Goal: Task Accomplishment & Management: Manage account settings

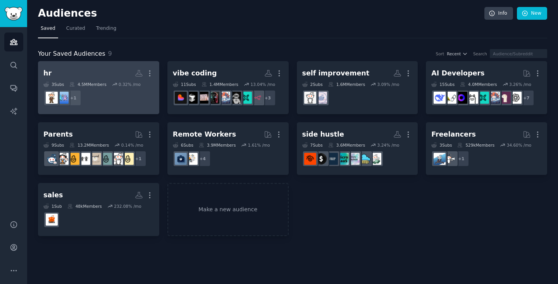
click at [112, 65] on link "hr More 3 Sub s 4.5M Members 0.32 % /mo + 1" at bounding box center [98, 87] width 121 height 53
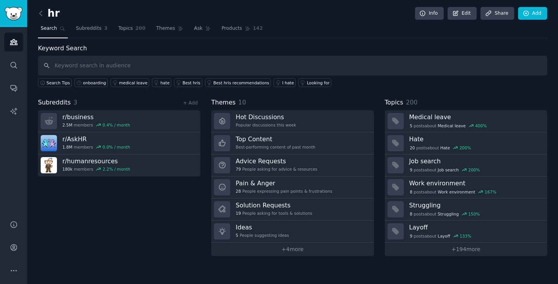
click at [214, 66] on input "text" at bounding box center [292, 66] width 509 height 20
type input "new hire"
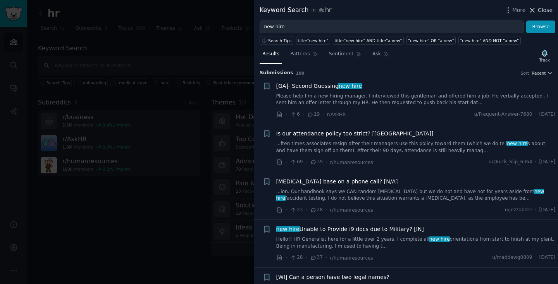
click at [539, 13] on span "Close" at bounding box center [545, 10] width 15 height 8
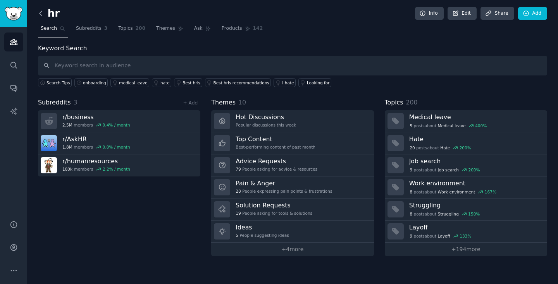
click at [43, 17] on icon at bounding box center [41, 13] width 8 height 8
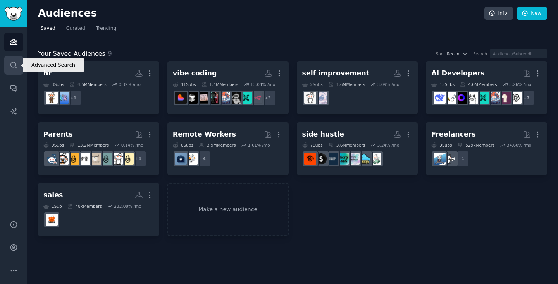
click at [7, 65] on link "Search" at bounding box center [13, 65] width 19 height 19
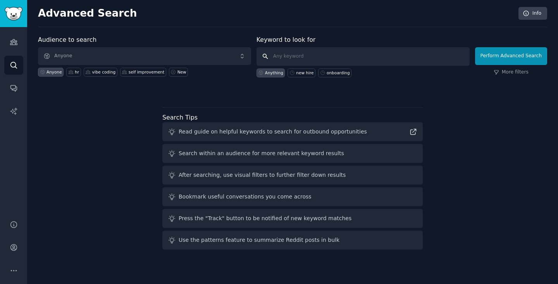
click at [296, 54] on input "text" at bounding box center [363, 56] width 213 height 19
type input "startups"
click at [537, 54] on button "Perform Advanced Search" at bounding box center [511, 56] width 72 height 18
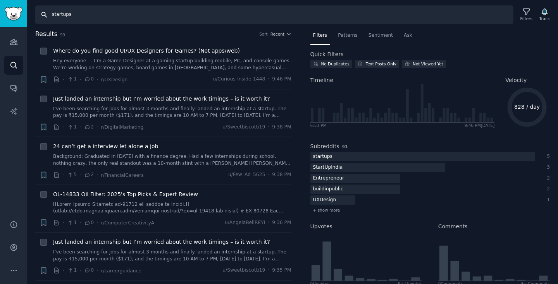
click at [79, 17] on input "startups" at bounding box center [274, 14] width 478 height 19
click at [14, 48] on link "Audiences" at bounding box center [13, 42] width 19 height 19
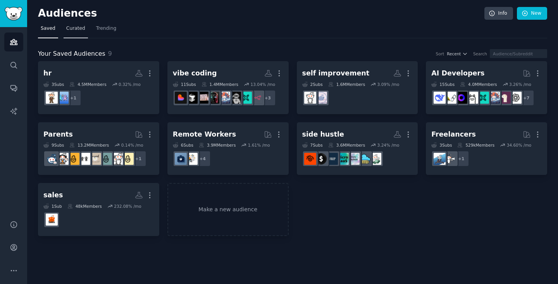
click at [72, 29] on span "Curated" at bounding box center [75, 28] width 19 height 7
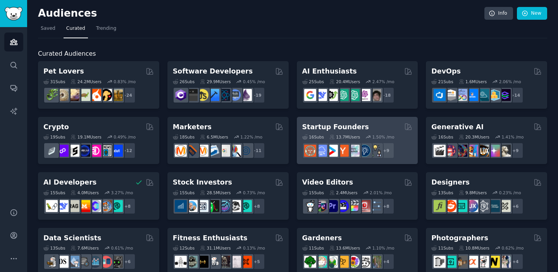
click at [375, 119] on div "Startup Founders 16 Sub s 13.7M Users 1.50 % /mo + 9" at bounding box center [357, 141] width 121 height 48
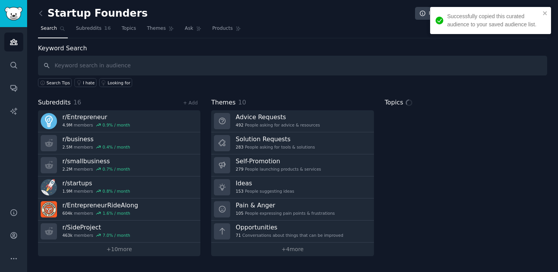
click at [243, 66] on input "text" at bounding box center [292, 66] width 509 height 20
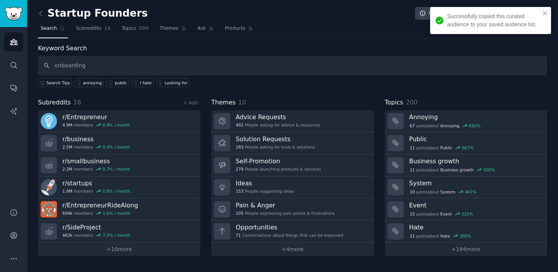
type input "onboarding"
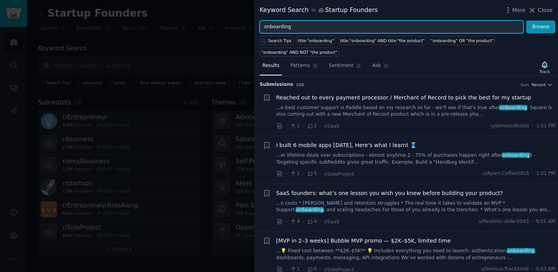
click at [307, 28] on input "onboarding" at bounding box center [392, 27] width 264 height 13
type input "employee"
click at [541, 27] on button "Browse" at bounding box center [540, 27] width 29 height 13
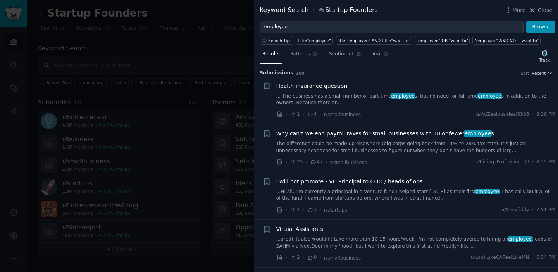
click at [296, 65] on div "Submission s 100 Sort Recent" at bounding box center [406, 70] width 293 height 12
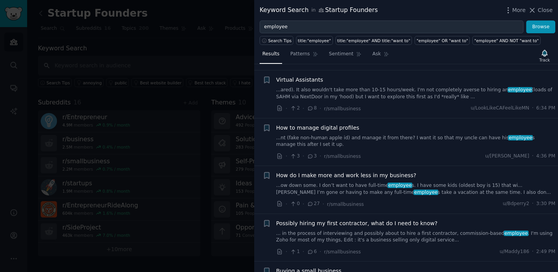
scroll to position [150, 0]
click at [300, 58] on link "Patterns" at bounding box center [304, 56] width 33 height 16
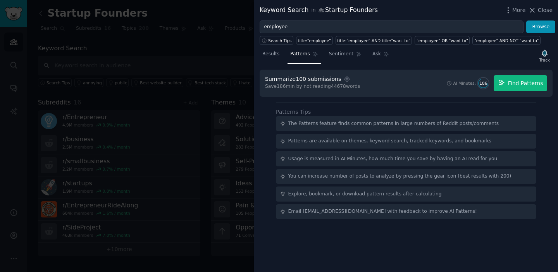
click at [534, 84] on span "Find Patterns" at bounding box center [525, 83] width 35 height 8
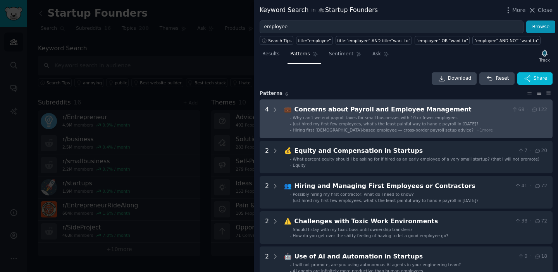
click at [401, 109] on div "Concerns about Payroll and Employee Management" at bounding box center [402, 110] width 215 height 10
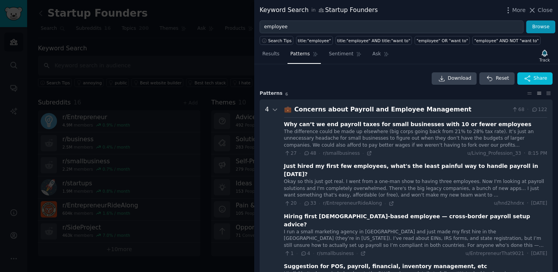
scroll to position [35, 0]
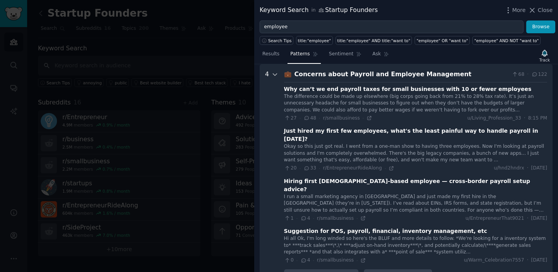
click at [274, 73] on icon at bounding box center [275, 74] width 7 height 7
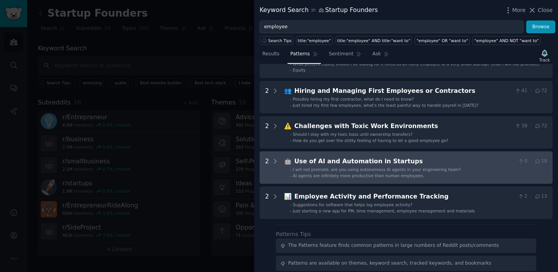
scroll to position [114, 0]
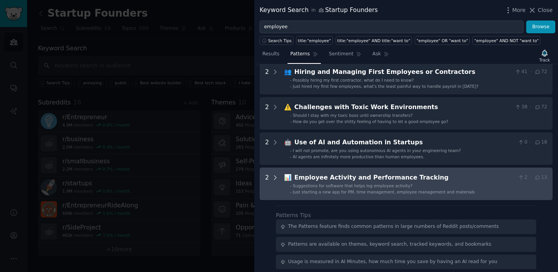
click at [274, 177] on icon at bounding box center [275, 177] width 7 height 7
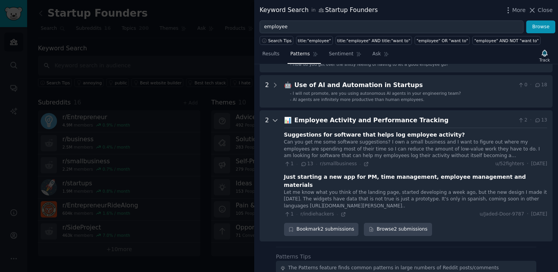
scroll to position [168, 0]
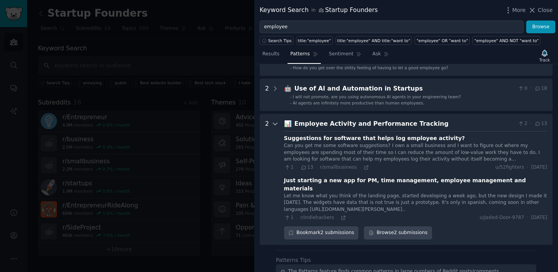
click at [275, 123] on icon at bounding box center [275, 124] width 7 height 7
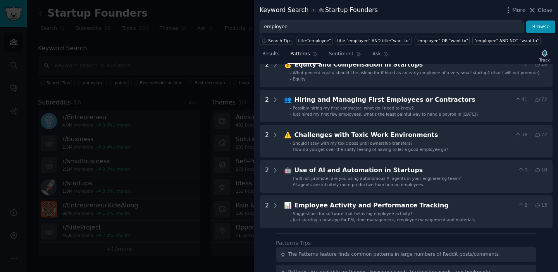
scroll to position [85, 0]
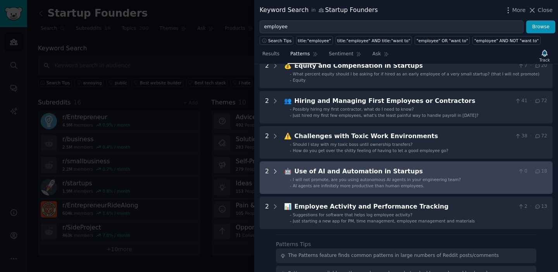
click at [276, 167] on div at bounding box center [275, 178] width 7 height 22
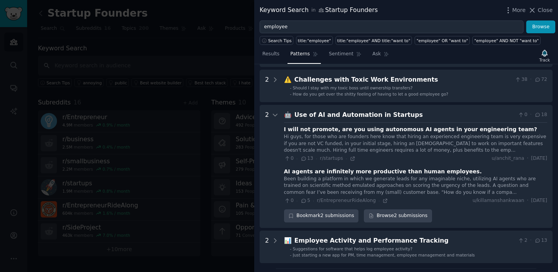
scroll to position [137, 0]
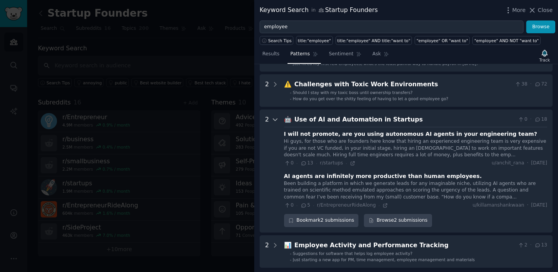
click at [272, 118] on icon at bounding box center [275, 119] width 7 height 7
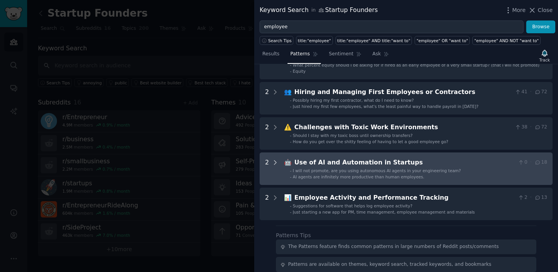
scroll to position [91, 0]
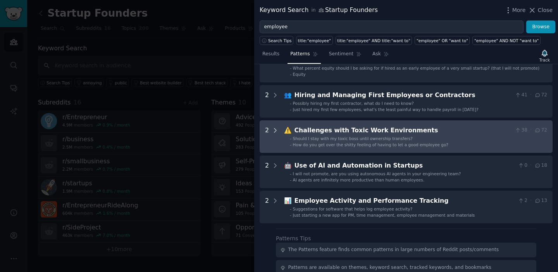
click at [273, 130] on icon at bounding box center [275, 130] width 7 height 7
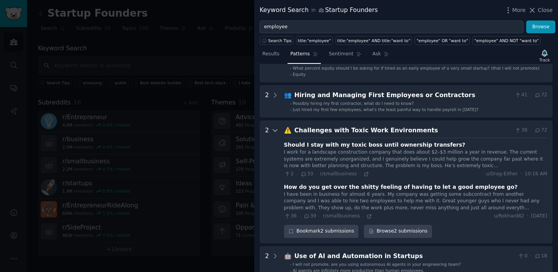
scroll to position [146, 0]
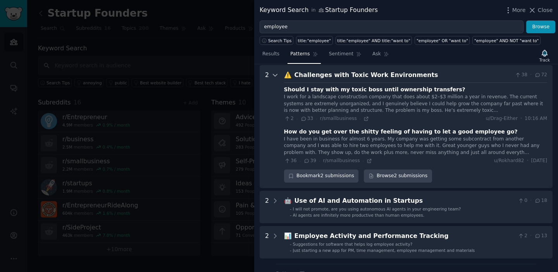
click at [274, 75] on icon at bounding box center [275, 75] width 7 height 7
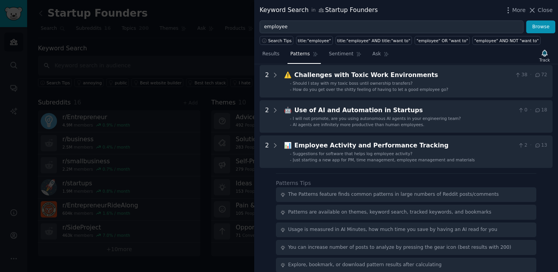
click at [213, 47] on div at bounding box center [279, 136] width 558 height 272
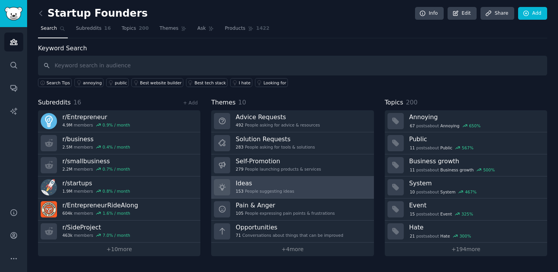
click at [288, 191] on div "153 People suggesting ideas" at bounding box center [265, 191] width 59 height 5
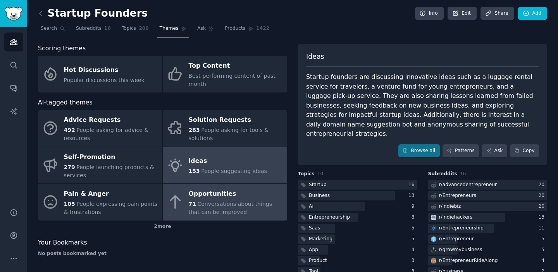
click at [252, 201] on span "Conversations about things that can be improved" at bounding box center [230, 208] width 83 height 14
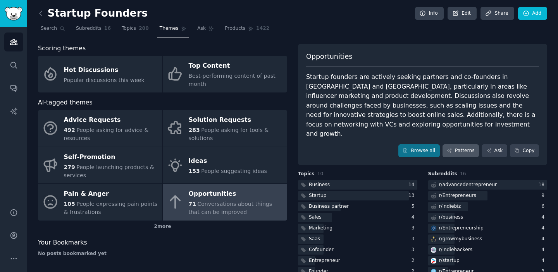
click at [468, 145] on link "Patterns" at bounding box center [461, 151] width 36 height 13
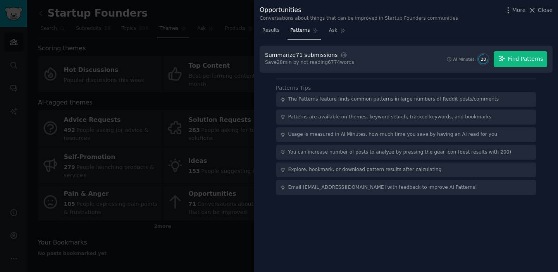
click at [520, 60] on span "Find Patterns" at bounding box center [525, 59] width 35 height 8
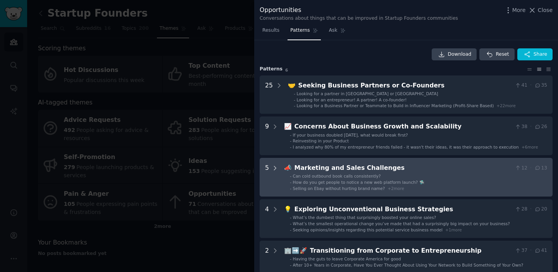
click at [276, 167] on icon at bounding box center [275, 168] width 2 height 4
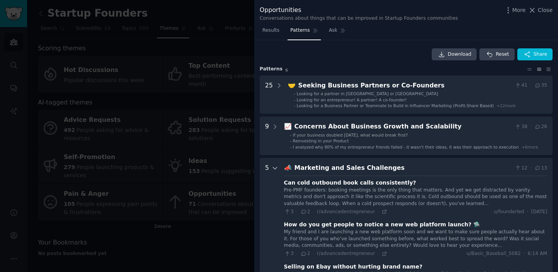
scroll to position [118, 0]
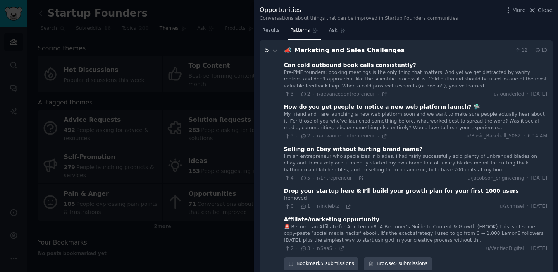
click at [276, 50] on icon at bounding box center [275, 51] width 4 height 2
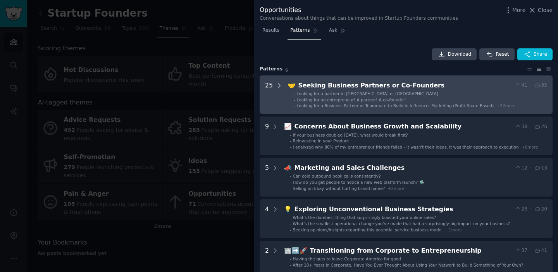
scroll to position [0, 0]
click at [277, 86] on icon at bounding box center [279, 85] width 7 height 7
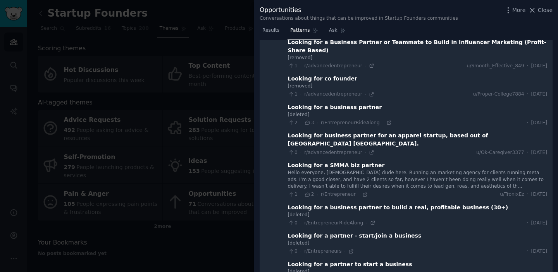
scroll to position [38, 0]
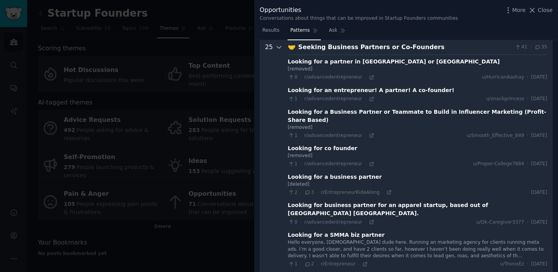
click at [276, 49] on icon at bounding box center [279, 47] width 7 height 7
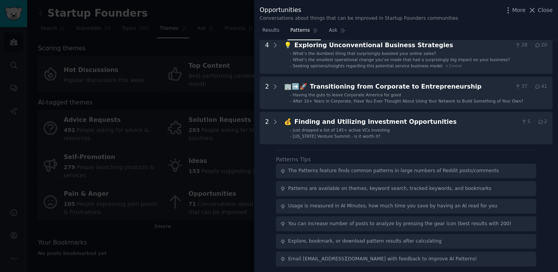
scroll to position [164, 0]
click at [230, 147] on div at bounding box center [279, 136] width 558 height 272
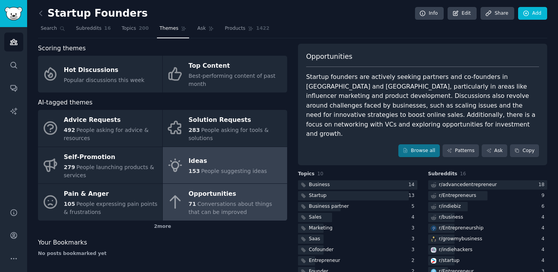
click at [202, 164] on div "Ideas" at bounding box center [228, 161] width 78 height 12
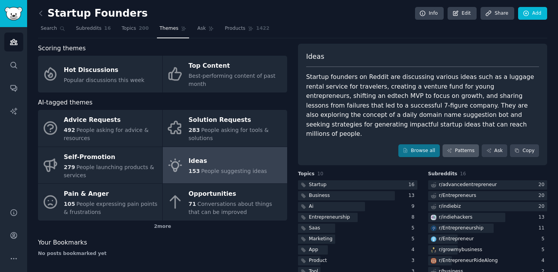
click at [473, 145] on link "Patterns" at bounding box center [461, 151] width 36 height 13
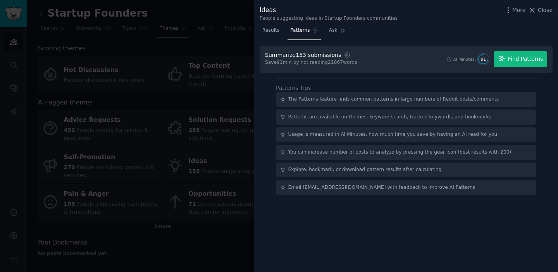
click at [507, 62] on button "Find Patterns" at bounding box center [520, 59] width 53 height 16
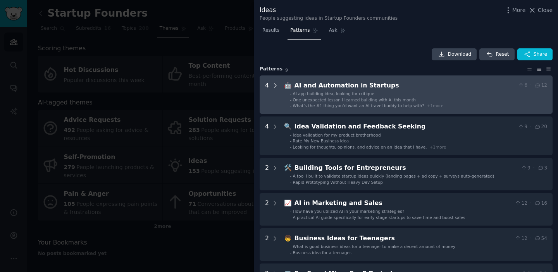
click at [273, 82] on icon at bounding box center [275, 85] width 7 height 7
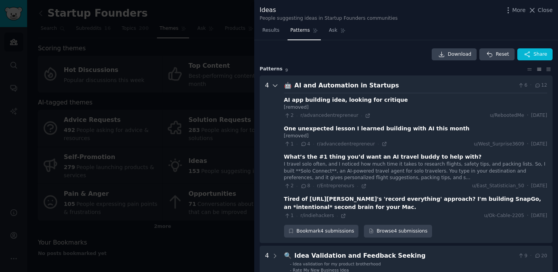
scroll to position [35, 0]
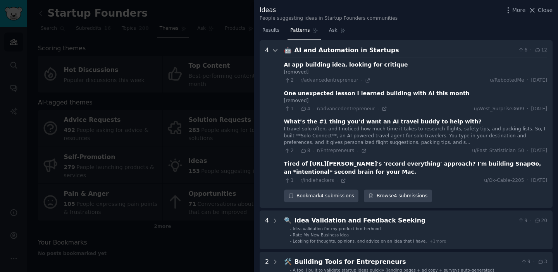
click at [272, 52] on icon at bounding box center [275, 50] width 7 height 7
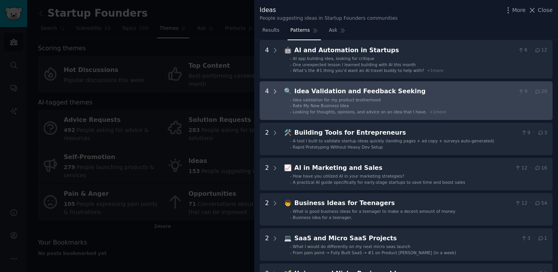
click at [274, 88] on icon at bounding box center [275, 91] width 7 height 7
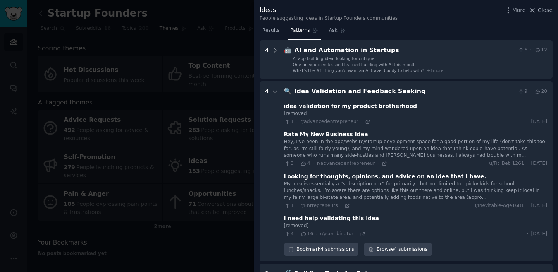
scroll to position [76, 0]
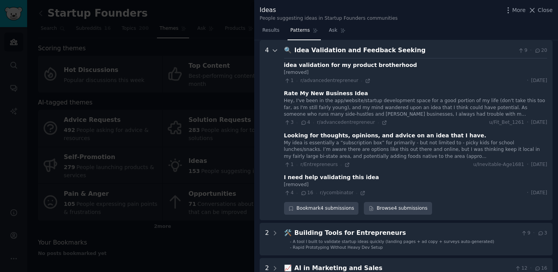
click at [275, 51] on icon at bounding box center [275, 51] width 4 height 2
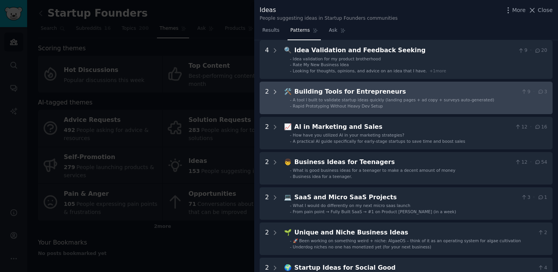
click at [274, 91] on icon at bounding box center [275, 92] width 7 height 7
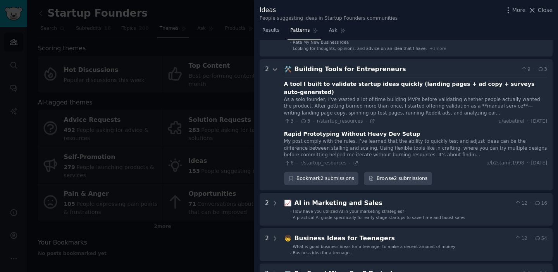
scroll to position [87, 0]
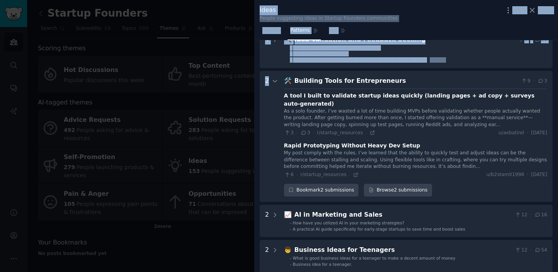
drag, startPoint x: 225, startPoint y: 108, endPoint x: 263, endPoint y: 109, distance: 38.0
click at [263, 109] on div "Ideas People suggesting ideas in Startup Founders communities More Close Result…" at bounding box center [279, 136] width 558 height 272
click at [239, 106] on div at bounding box center [279, 136] width 558 height 272
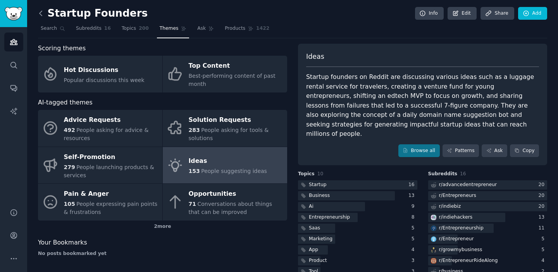
click at [43, 16] on icon at bounding box center [41, 13] width 8 height 8
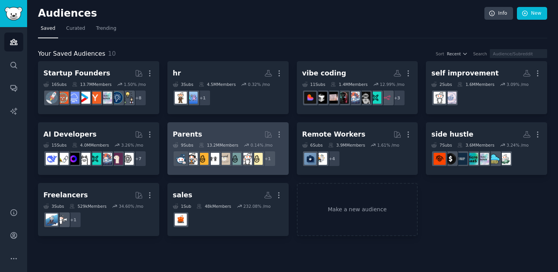
click at [204, 126] on link "Parents More 9 Sub s 13.2M Members 0.14 % /mo + 1" at bounding box center [227, 148] width 121 height 53
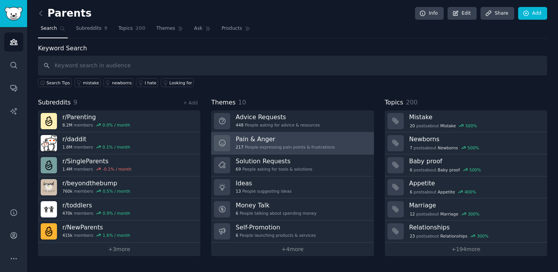
click at [299, 146] on div "217 People expressing pain points & frustrations" at bounding box center [285, 147] width 99 height 5
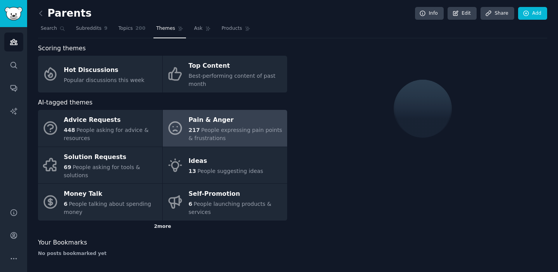
click at [156, 228] on div "2 more" at bounding box center [162, 227] width 249 height 12
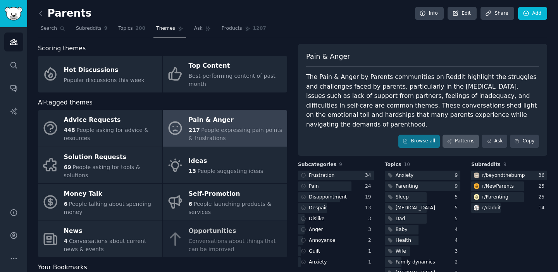
click at [464, 139] on link "Patterns" at bounding box center [461, 141] width 36 height 13
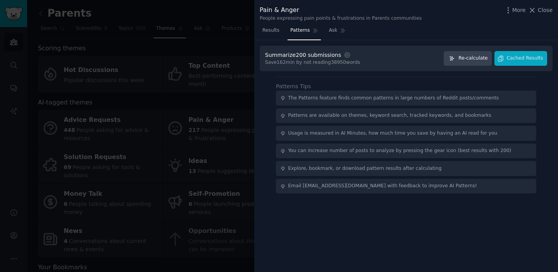
click at [481, 57] on span "Re-calculate" at bounding box center [472, 58] width 29 height 7
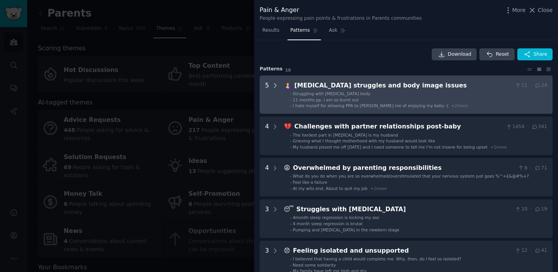
click at [274, 82] on icon at bounding box center [275, 85] width 7 height 7
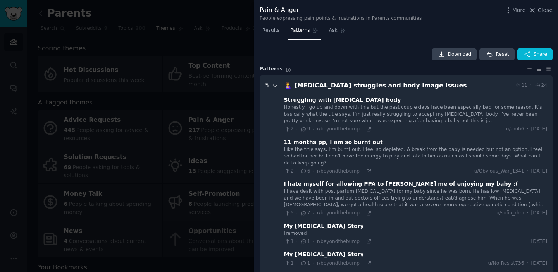
scroll to position [35, 0]
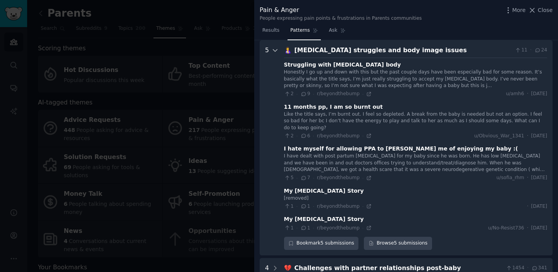
click at [273, 50] on icon at bounding box center [275, 51] width 4 height 2
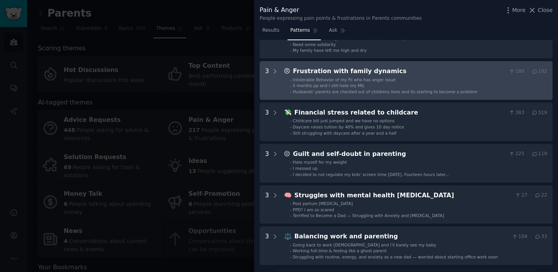
scroll to position [274, 0]
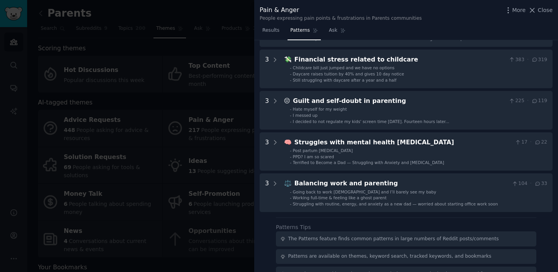
click at [234, 132] on div at bounding box center [279, 136] width 558 height 272
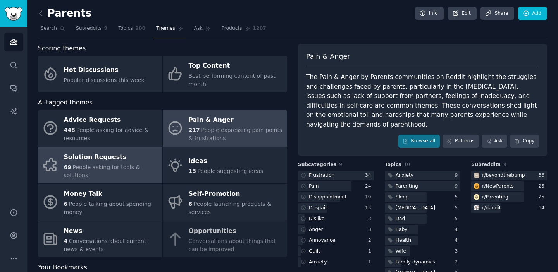
click at [122, 164] on span "People asking for tools & solutions" at bounding box center [102, 171] width 76 height 14
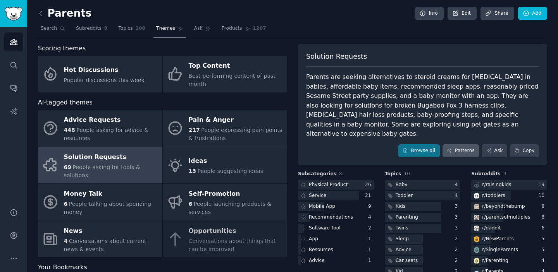
click at [454, 145] on link "Patterns" at bounding box center [461, 151] width 36 height 13
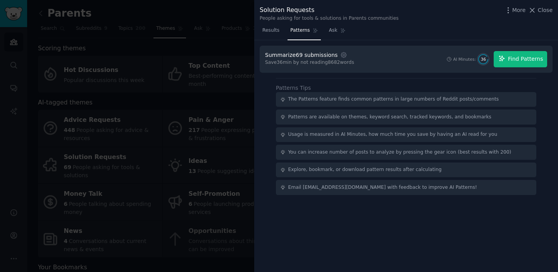
click at [521, 62] on span "Find Patterns" at bounding box center [525, 59] width 35 height 8
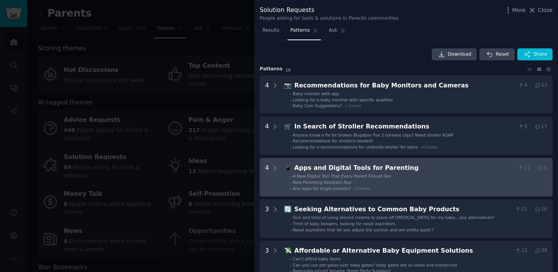
click at [405, 178] on ul "- A New Digital Tool That Every Parent Should See - New Parenting Assistant App…" at bounding box center [415, 183] width 263 height 18
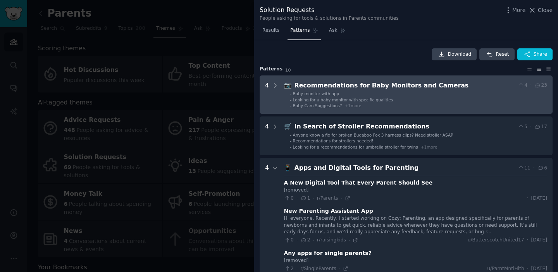
click at [390, 85] on div "Recommendations for Baby Monitors and Cameras" at bounding box center [405, 86] width 221 height 10
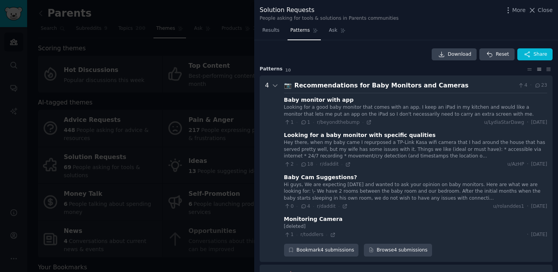
scroll to position [35, 0]
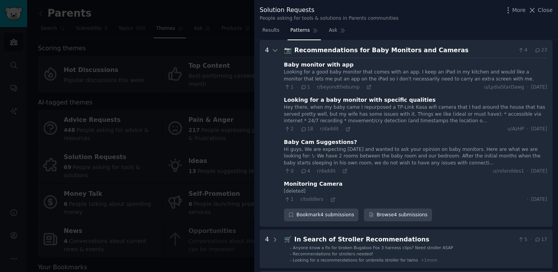
click at [265, 88] on div "4" at bounding box center [267, 134] width 4 height 176
click at [186, 88] on div at bounding box center [279, 136] width 558 height 272
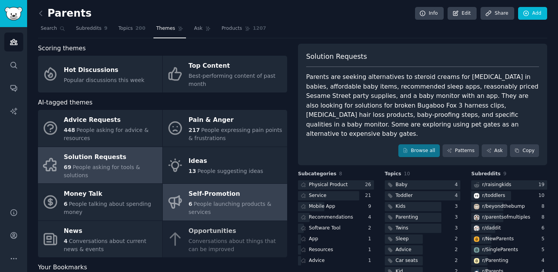
click at [189, 201] on span "6" at bounding box center [191, 204] width 4 height 6
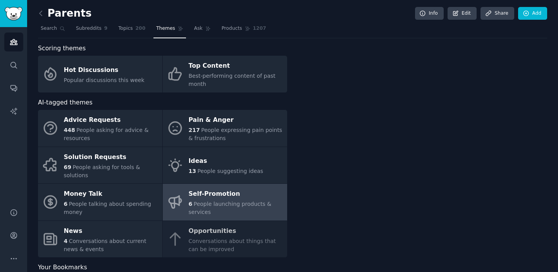
click at [189, 201] on span "6" at bounding box center [191, 204] width 4 height 6
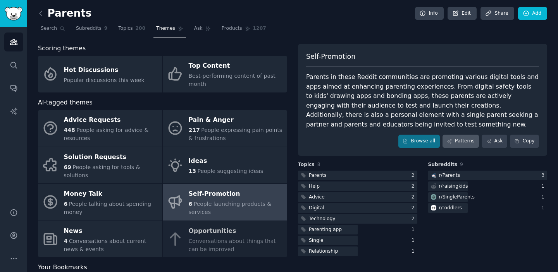
click at [453, 140] on link "Patterns" at bounding box center [461, 141] width 36 height 13
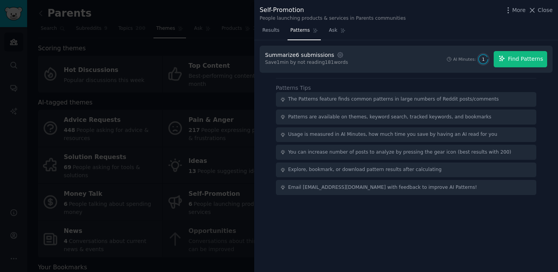
click at [531, 64] on button "Find Patterns" at bounding box center [520, 59] width 53 height 16
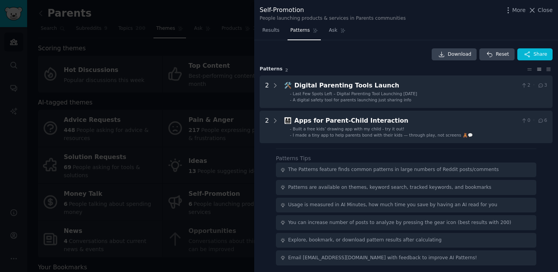
click at [240, 107] on div at bounding box center [279, 136] width 558 height 272
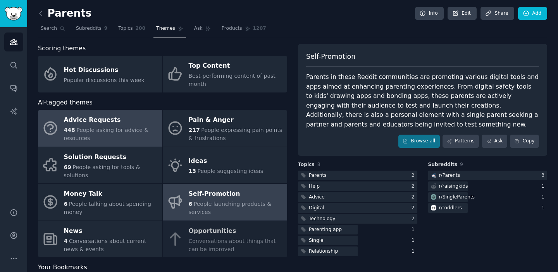
click at [94, 121] on div "Advice Requests" at bounding box center [111, 120] width 95 height 12
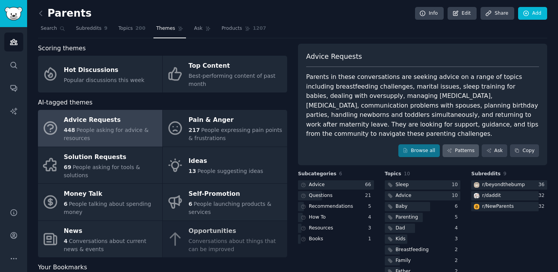
click at [450, 149] on icon at bounding box center [449, 151] width 4 height 4
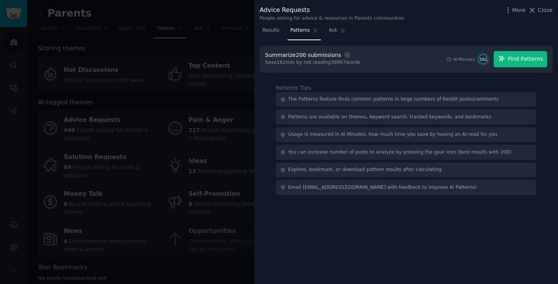
click at [522, 58] on span "Find Patterns" at bounding box center [525, 59] width 35 height 8
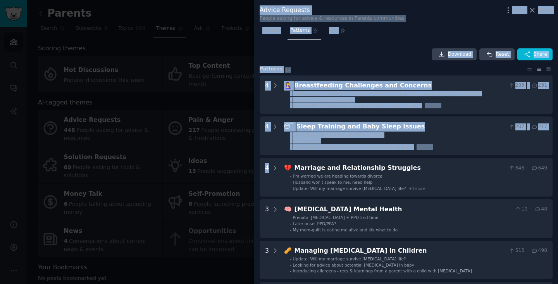
drag, startPoint x: 273, startPoint y: 168, endPoint x: 253, endPoint y: 145, distance: 31.1
click at [253, 145] on div "Advice Requests People asking for advice & resources in Parents communities Mor…" at bounding box center [279, 142] width 558 height 284
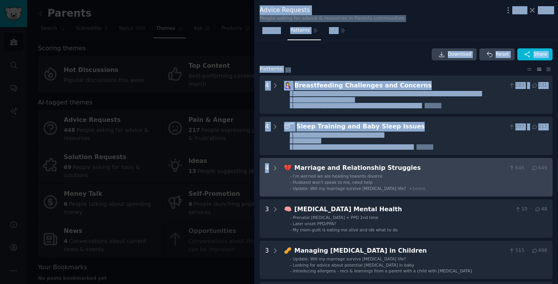
click at [267, 167] on div "4" at bounding box center [267, 178] width 4 height 28
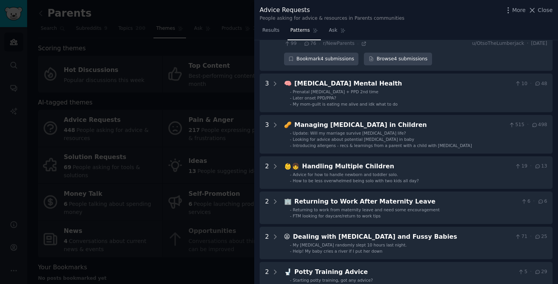
scroll to position [300, 0]
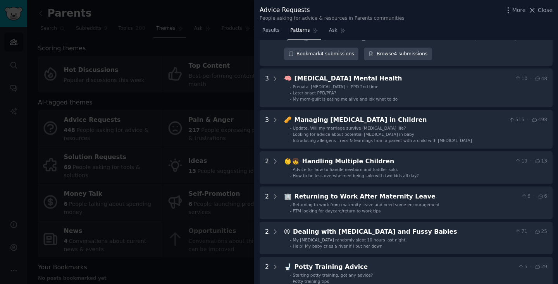
click at [244, 98] on div at bounding box center [279, 142] width 558 height 284
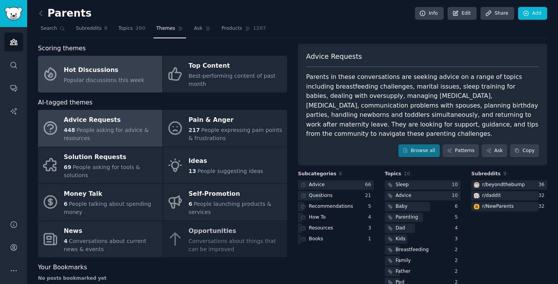
click at [140, 88] on link "Hot Discussions Popular discussions this week" at bounding box center [100, 74] width 124 height 37
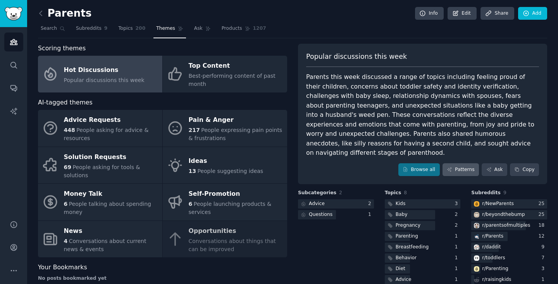
click at [460, 164] on link "Patterns" at bounding box center [461, 170] width 36 height 13
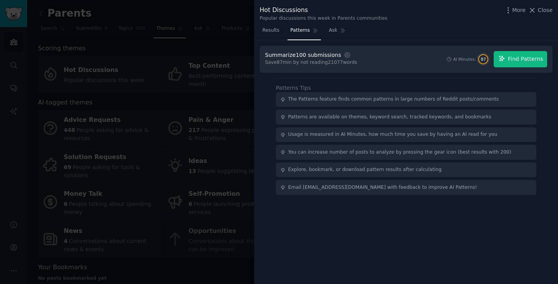
click at [518, 61] on span "Find Patterns" at bounding box center [525, 59] width 35 height 8
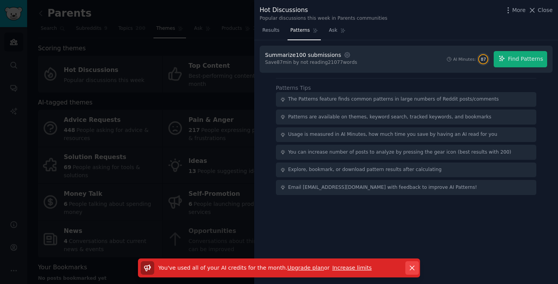
click at [406, 267] on button "Dismiss" at bounding box center [412, 269] width 14 height 14
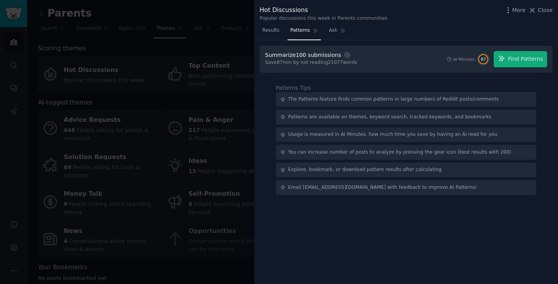
click at [274, 160] on div "Summarize 100 submissions Settings Save 87 min by not reading 21077 words AI Mi…" at bounding box center [406, 162] width 304 height 245
click at [254, 153] on div "Summarize 100 submissions Settings Save 87 min by not reading 21077 words AI Mi…" at bounding box center [406, 162] width 304 height 245
click at [537, 16] on div "Hot Discussions Popular discussions this week in Parents communities More Close" at bounding box center [406, 13] width 293 height 16
click at [536, 14] on icon at bounding box center [532, 10] width 8 height 8
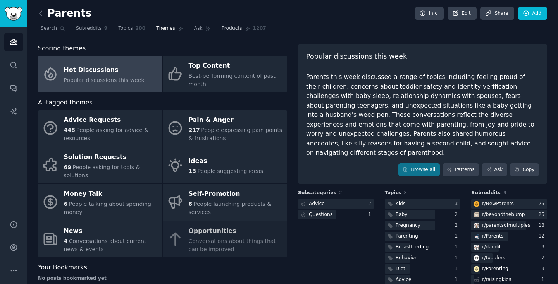
click at [260, 33] on link "Products 1207" at bounding box center [244, 30] width 50 height 16
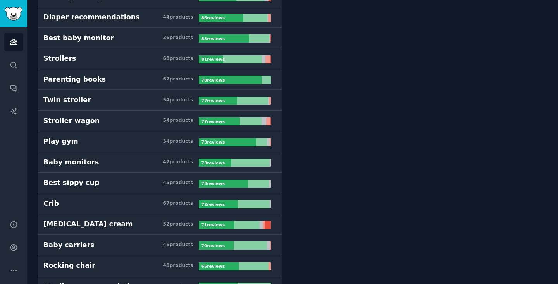
scroll to position [727, 0]
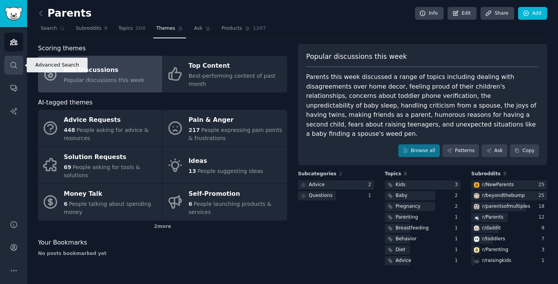
click at [20, 67] on link "Search" at bounding box center [13, 65] width 19 height 19
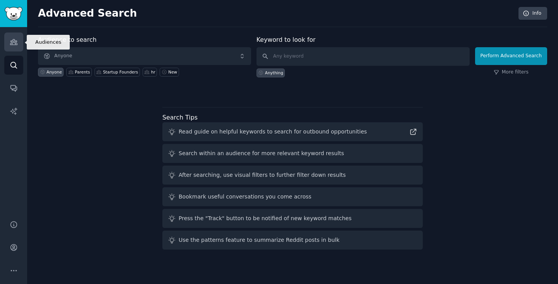
click at [18, 49] on link "Audiences" at bounding box center [13, 42] width 19 height 19
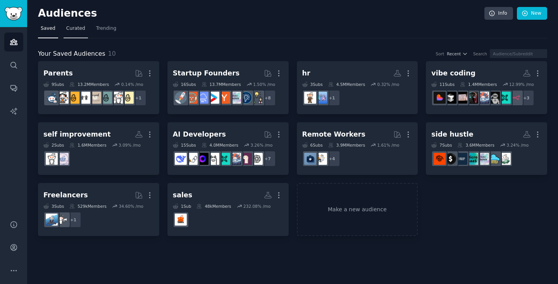
click at [79, 30] on span "Curated" at bounding box center [75, 28] width 19 height 7
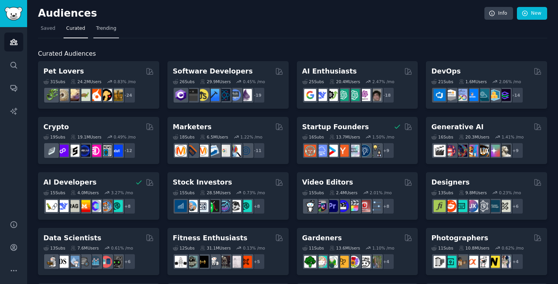
click at [103, 23] on link "Trending" at bounding box center [106, 30] width 26 height 16
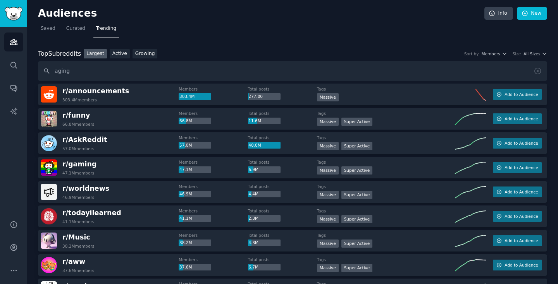
type input "aging"
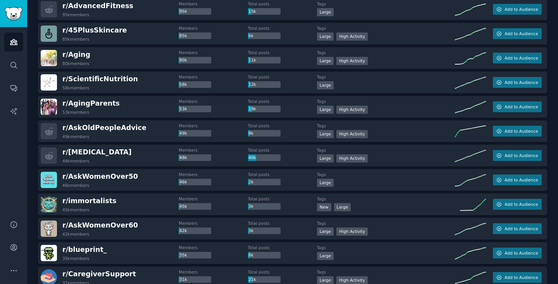
scroll to position [197, 0]
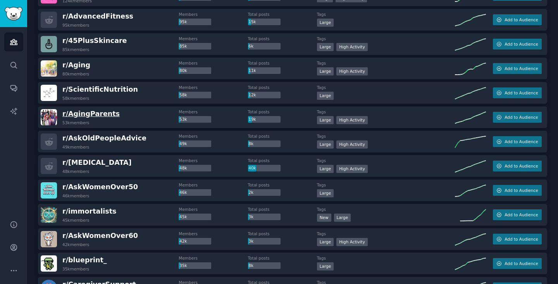
click at [100, 112] on span "r/ AgingParents" at bounding box center [90, 114] width 57 height 8
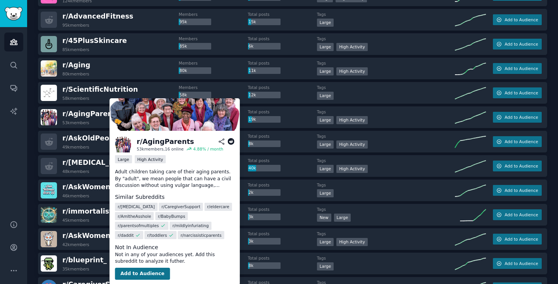
click at [146, 271] on button "Add to Audience" at bounding box center [142, 274] width 55 height 12
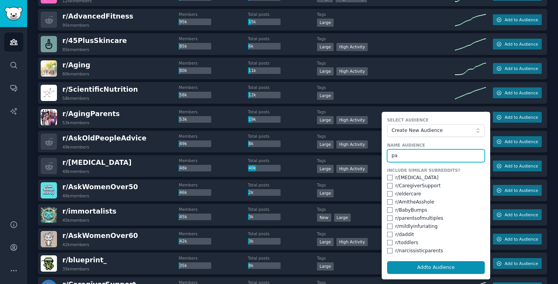
type input "p"
type input "a"
type input "c"
type input "a"
type input "caregivers"
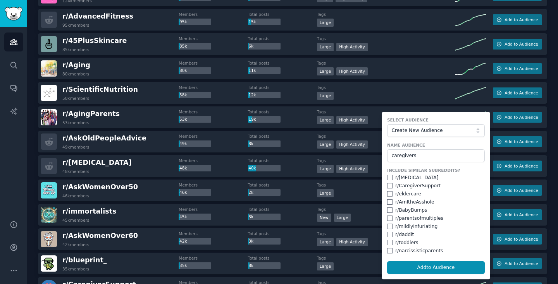
click at [388, 176] on input "checkbox" at bounding box center [389, 177] width 5 height 5
checkbox input "true"
click at [388, 186] on input "checkbox" at bounding box center [389, 185] width 5 height 5
checkbox input "true"
click at [388, 196] on input "checkbox" at bounding box center [389, 193] width 5 height 5
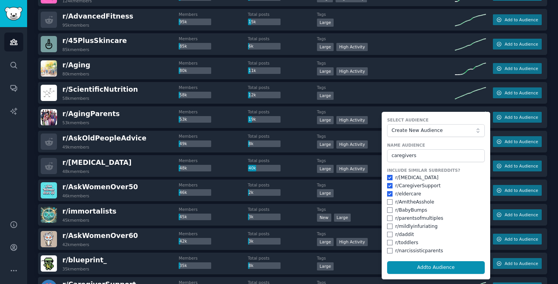
checkbox input "true"
click at [399, 263] on button "Add to Audience" at bounding box center [436, 268] width 98 height 13
click at [328, 197] on div "Large" at bounding box center [325, 194] width 17 height 8
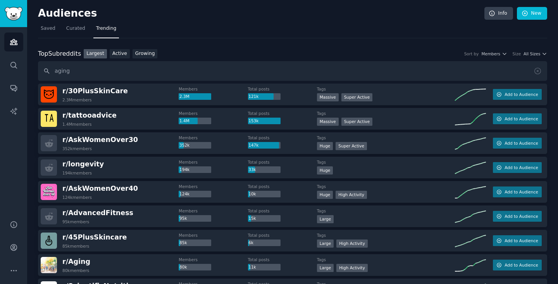
scroll to position [0, 0]
click at [53, 30] on span "Saved" at bounding box center [48, 28] width 15 height 7
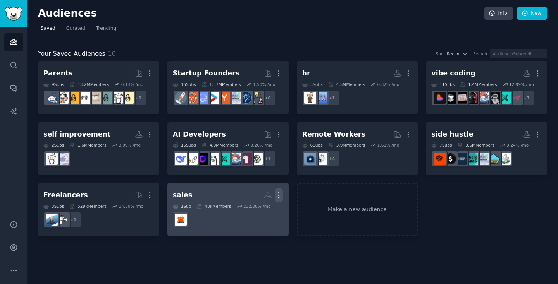
click at [281, 193] on icon "button" at bounding box center [279, 195] width 8 height 8
click at [267, 214] on div "Delete" at bounding box center [252, 212] width 37 height 16
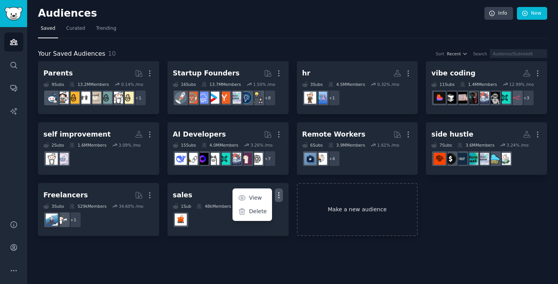
click at [336, 214] on link "Make a new audience" at bounding box center [357, 209] width 121 height 53
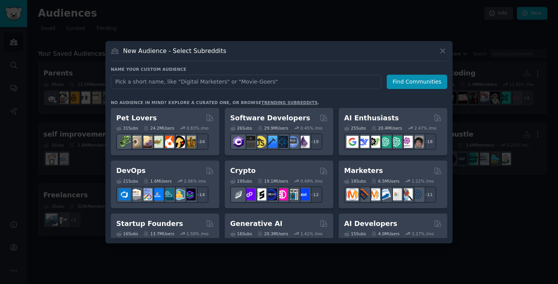
click at [436, 52] on div "New Audience - Select Subreddits" at bounding box center [279, 54] width 336 height 15
click at [438, 52] on div "New Audience - Select Subreddits" at bounding box center [279, 54] width 336 height 15
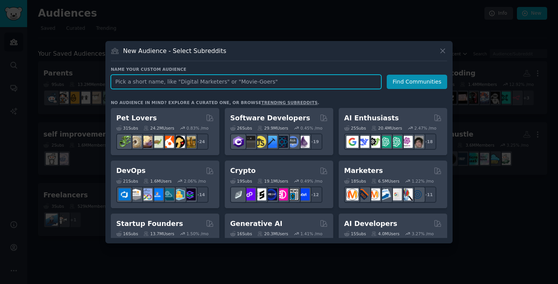
click at [323, 75] on input "text" at bounding box center [246, 82] width 270 height 14
type input "aging"
click at [418, 82] on button "Find Communities" at bounding box center [417, 82] width 60 height 14
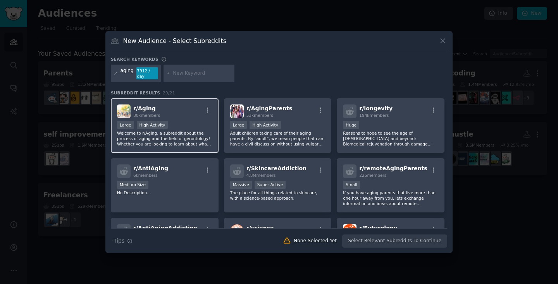
click at [192, 121] on div "Large High Activity" at bounding box center [164, 126] width 95 height 10
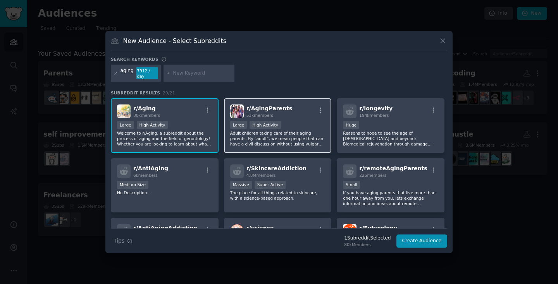
click at [313, 112] on div "r/ AgingParents 53k members" at bounding box center [277, 112] width 95 height 14
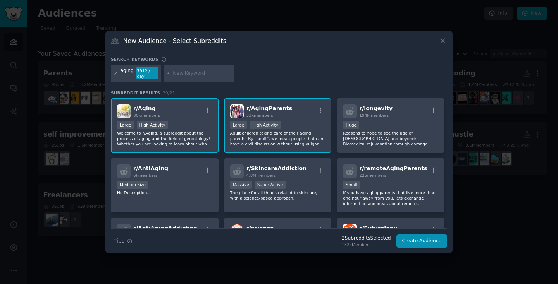
click at [180, 72] on input "text" at bounding box center [202, 73] width 59 height 7
click at [205, 107] on icon "button" at bounding box center [207, 110] width 7 height 7
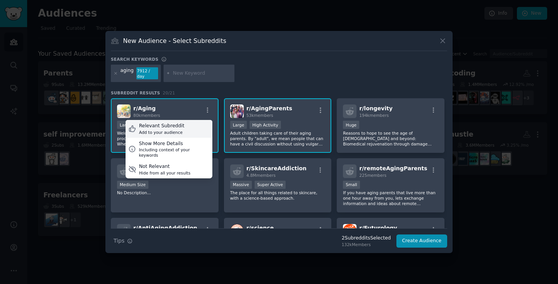
click at [191, 126] on div "Relevant Subreddit Add to your audience" at bounding box center [169, 129] width 87 height 18
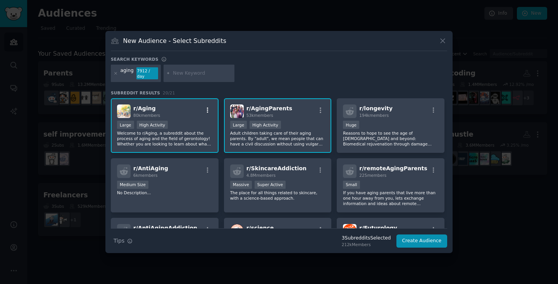
click at [208, 107] on icon "button" at bounding box center [207, 110] width 7 height 7
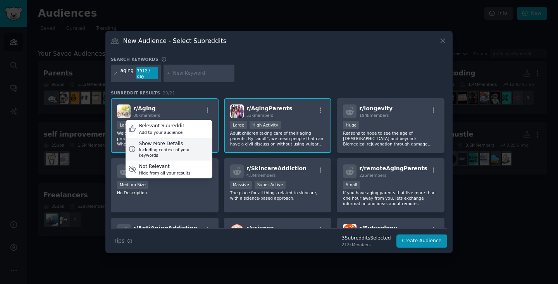
click at [193, 147] on div "Including context of your keywords" at bounding box center [174, 152] width 71 height 11
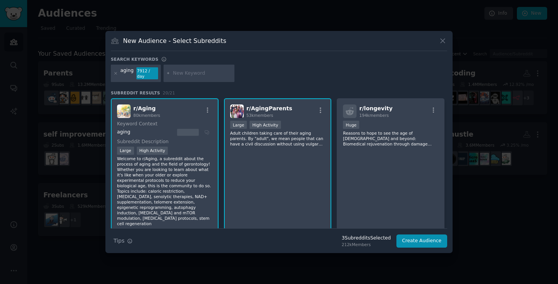
click at [202, 69] on div at bounding box center [199, 74] width 71 height 18
click at [197, 74] on input "text" at bounding box center [202, 73] width 59 height 7
type input "caregiver"
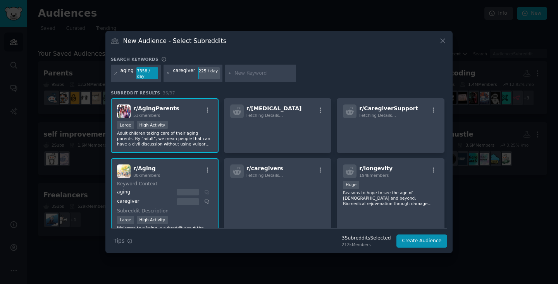
click at [325, 76] on div "aging 7358 / day caregiver 225 / day" at bounding box center [279, 75] width 336 height 21
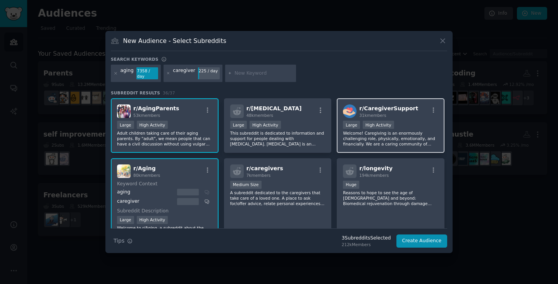
click at [419, 119] on div "r/ CaregiverSupport 31k members Large High Activity Welcome! Caregiving is an e…" at bounding box center [391, 125] width 108 height 55
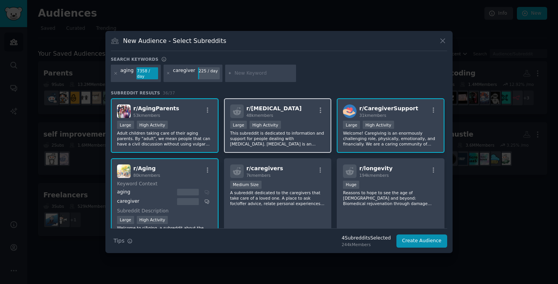
click at [296, 122] on div "Large High Activity" at bounding box center [277, 126] width 95 height 10
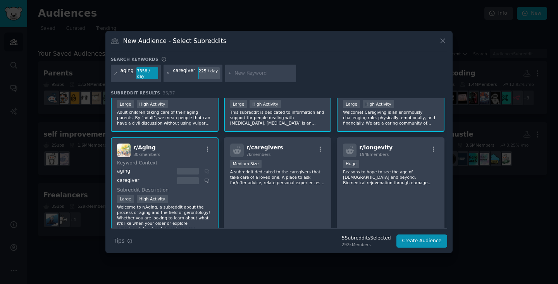
scroll to position [41, 0]
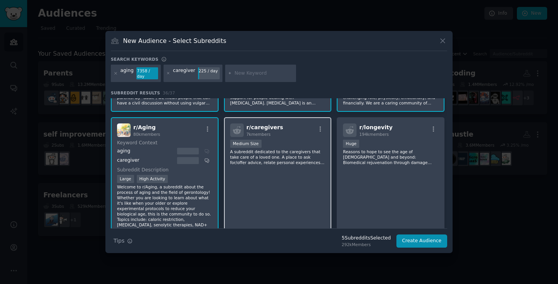
click at [283, 160] on p "A subreddit dedicated to the caregivers that take care of a loved one. A place …" at bounding box center [277, 157] width 95 height 16
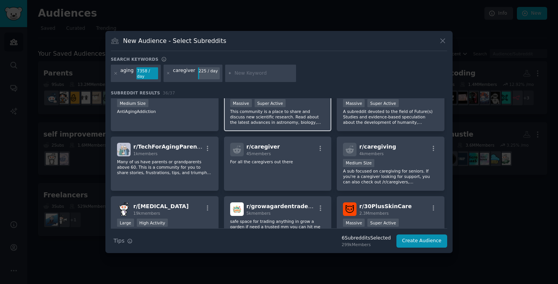
scroll to position [351, 0]
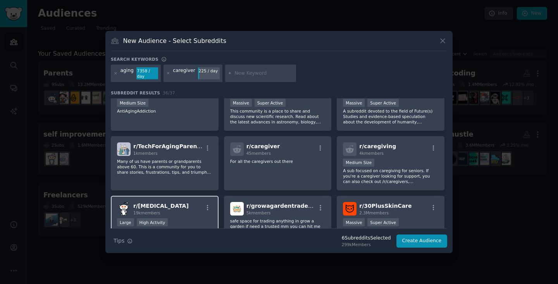
click at [200, 196] on div "r/ [MEDICAL_DATA] 19k members Large High Activity /r/alzheimers is a place for …" at bounding box center [165, 223] width 108 height 55
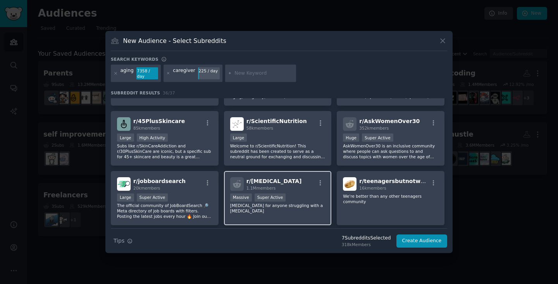
scroll to position [560, 0]
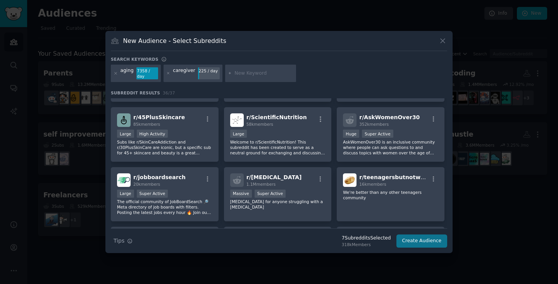
click at [434, 241] on button "Create Audience" at bounding box center [421, 241] width 51 height 13
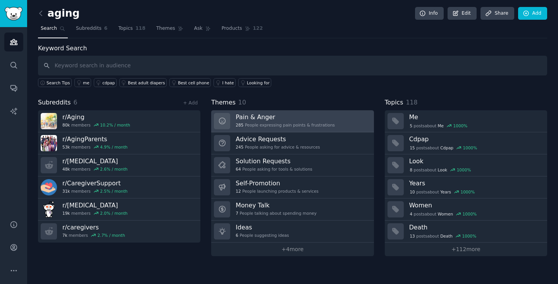
click at [288, 119] on h3 "Pain & Anger" at bounding box center [285, 117] width 99 height 8
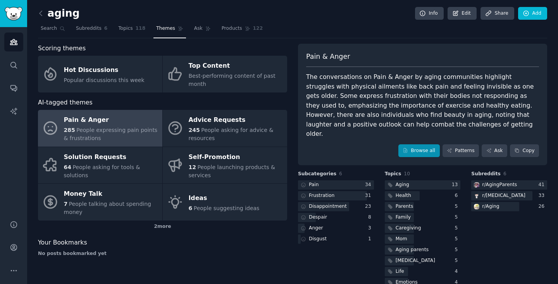
click at [431, 145] on link "Browse all" at bounding box center [418, 151] width 41 height 13
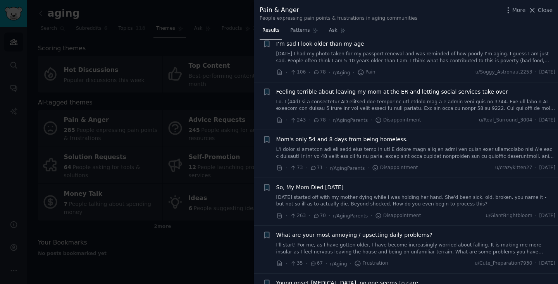
scroll to position [758, 0]
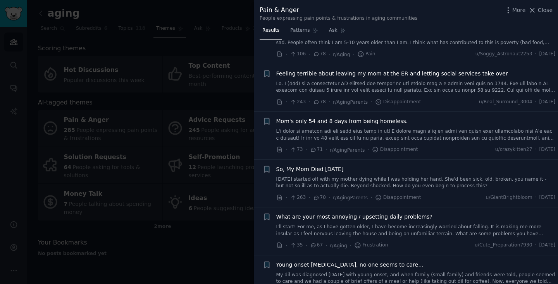
click at [376, 213] on span "What are your most annoying / upsetting daily problems?" at bounding box center [354, 217] width 157 height 8
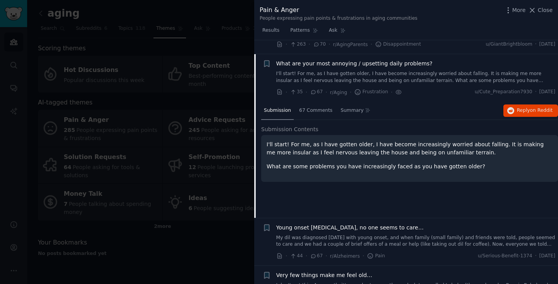
scroll to position [920, 0]
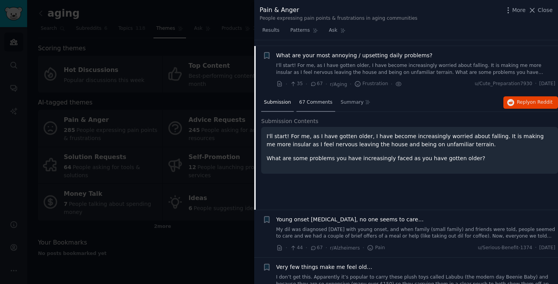
click at [312, 99] on span "67 Comments" at bounding box center [315, 102] width 33 height 7
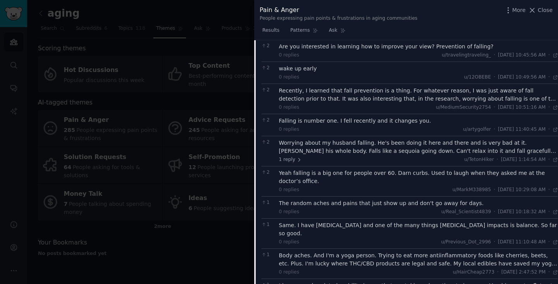
scroll to position [1492, 0]
